Goal: Task Accomplishment & Management: Manage account settings

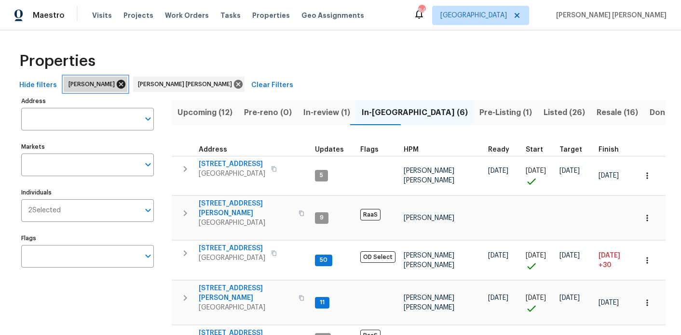
click at [117, 86] on icon at bounding box center [121, 84] width 9 height 9
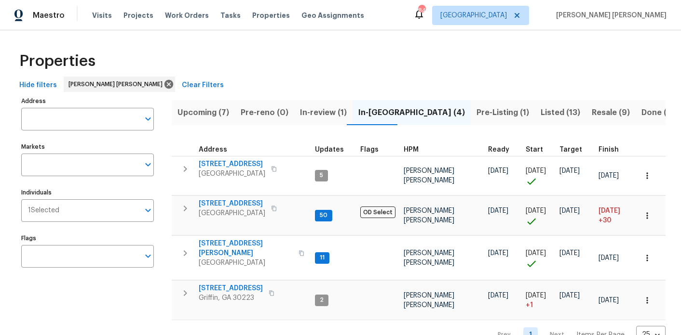
click at [207, 113] on span "Upcoming (7)" at bounding box center [203, 112] width 52 height 13
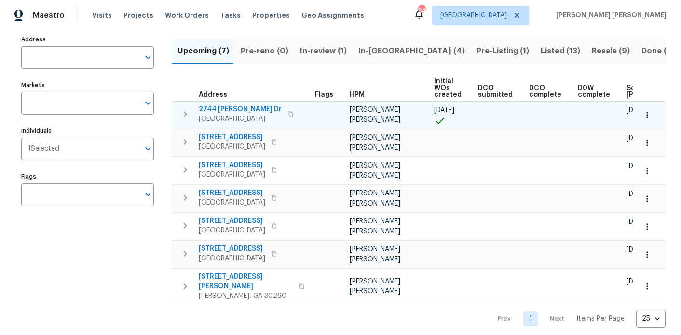
scroll to position [0, 119]
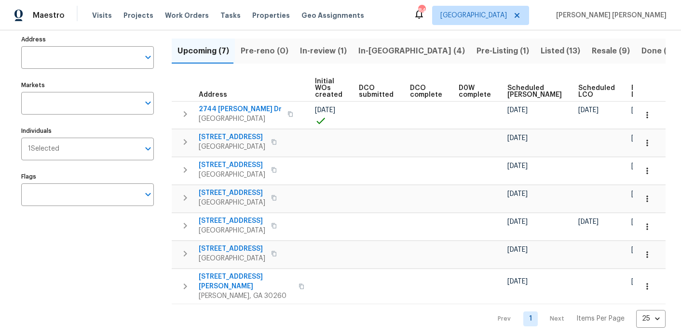
click at [631, 90] on span "Ready Date" at bounding box center [641, 91] width 21 height 13
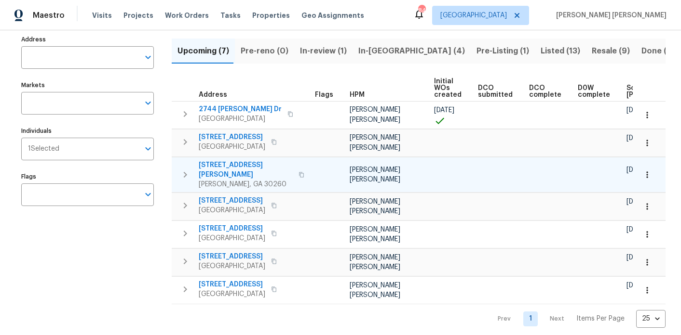
scroll to position [0, 131]
